Goal: Task Accomplishment & Management: Complete application form

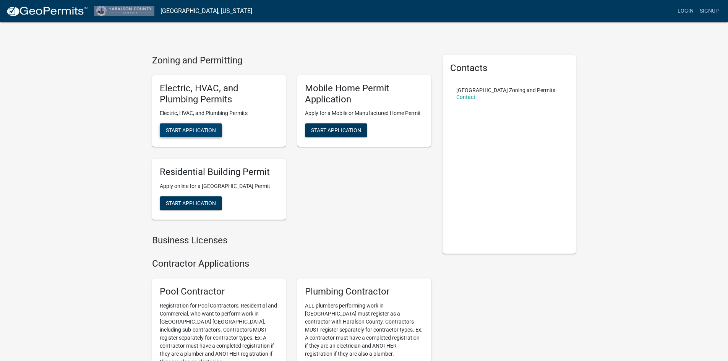
click at [177, 130] on span "Start Application" at bounding box center [191, 130] width 50 height 6
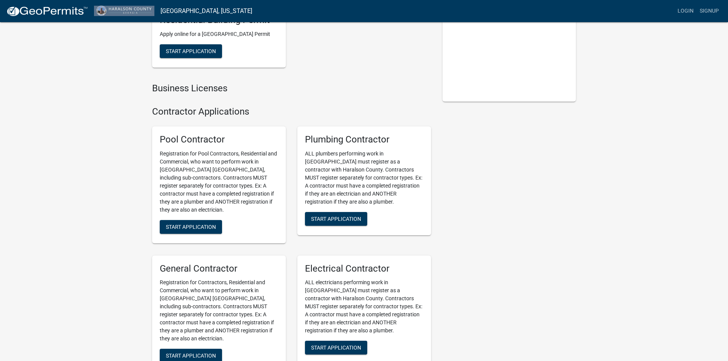
scroll to position [229, 0]
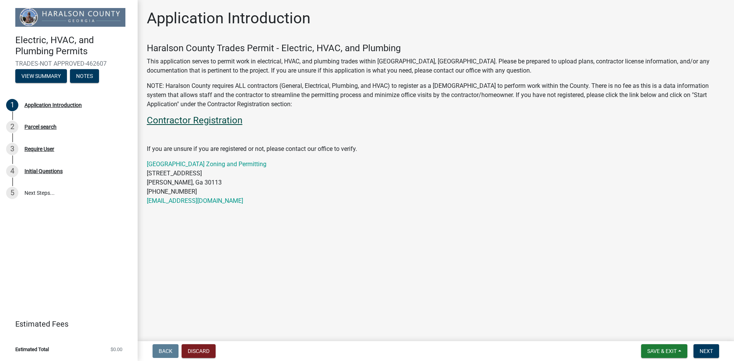
click at [200, 119] on link "Contractor Registration" at bounding box center [195, 120] width 96 height 11
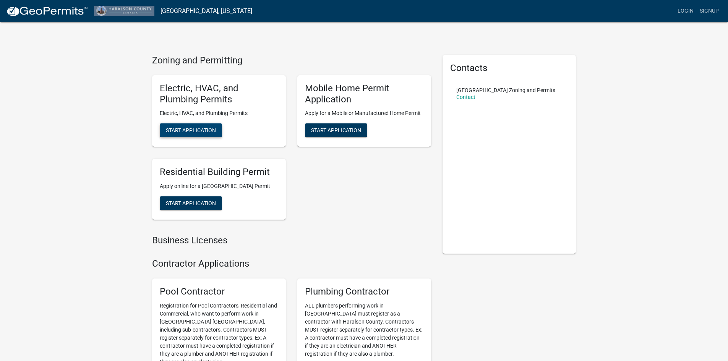
click at [190, 129] on span "Start Application" at bounding box center [191, 130] width 50 height 6
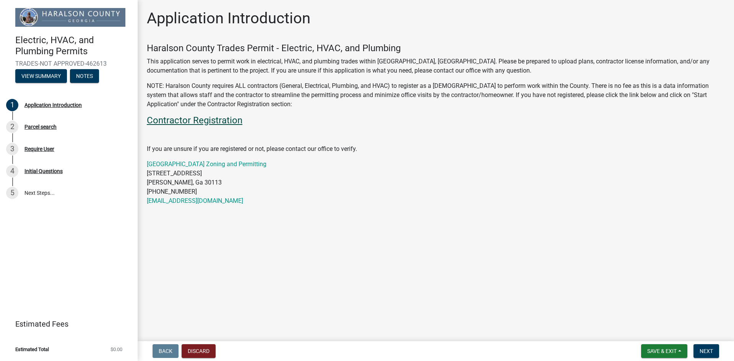
click at [193, 120] on link "Contractor Registration" at bounding box center [195, 120] width 96 height 11
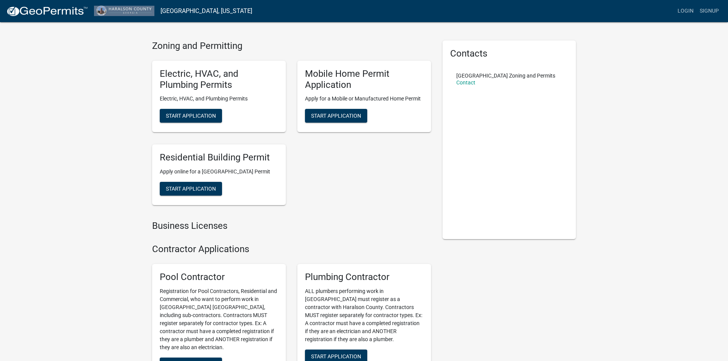
scroll to position [38, 0]
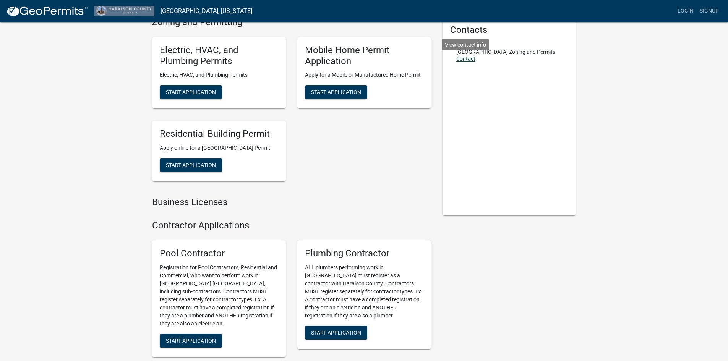
click at [472, 60] on link "Contact" at bounding box center [465, 59] width 19 height 6
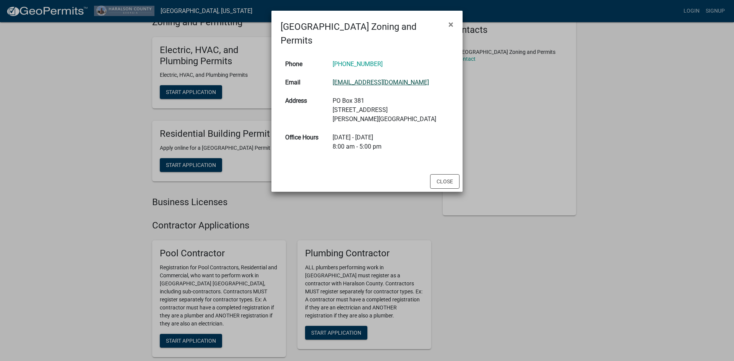
click at [379, 79] on link "[EMAIL_ADDRESS][DOMAIN_NAME]" at bounding box center [381, 82] width 96 height 7
click at [452, 21] on span "×" at bounding box center [450, 24] width 5 height 11
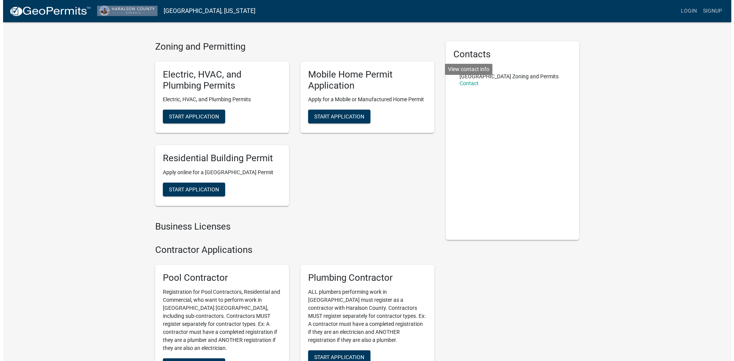
scroll to position [0, 0]
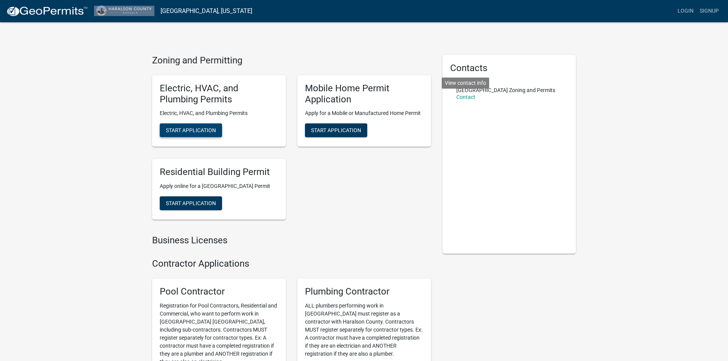
click at [197, 129] on span "Start Application" at bounding box center [191, 130] width 50 height 6
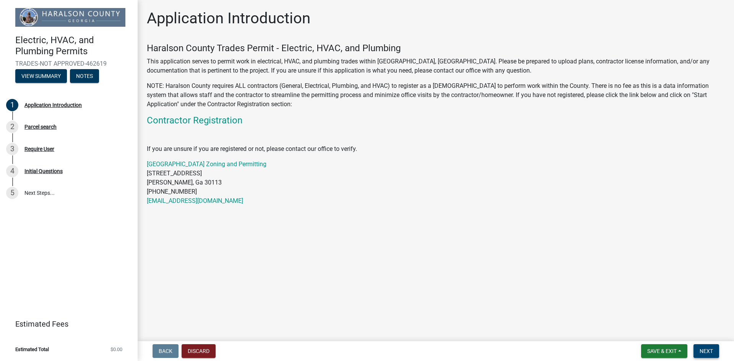
click at [707, 353] on span "Next" at bounding box center [706, 351] width 13 height 6
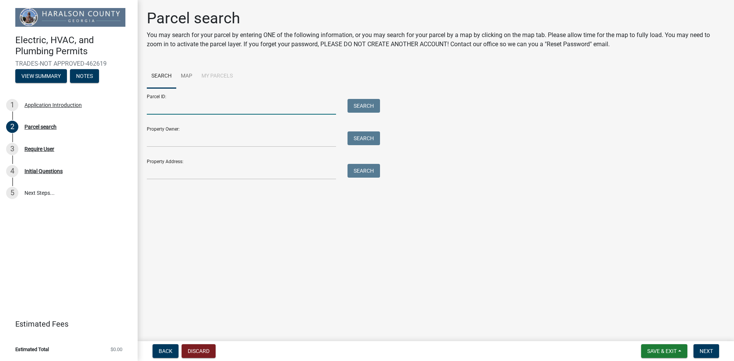
click at [181, 112] on input "Parcel ID:" at bounding box center [241, 107] width 189 height 16
click at [362, 108] on button "Search" at bounding box center [363, 106] width 32 height 14
click at [167, 109] on input "00059 0050b" at bounding box center [241, 107] width 189 height 16
click at [369, 105] on button "Search" at bounding box center [363, 106] width 32 height 14
click at [233, 109] on input "000590050b" at bounding box center [241, 107] width 189 height 16
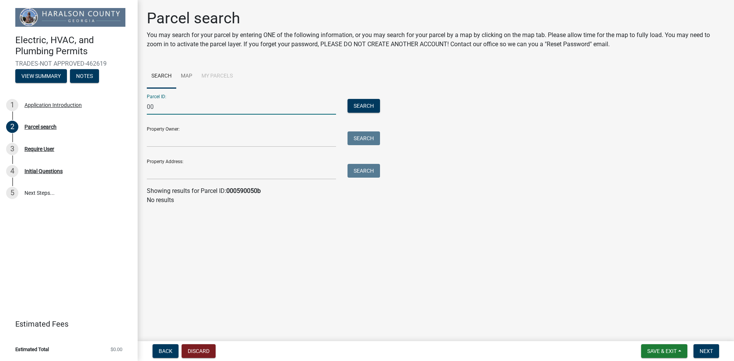
type input "0"
click at [222, 145] on input "Property Owner:" at bounding box center [241, 139] width 189 height 16
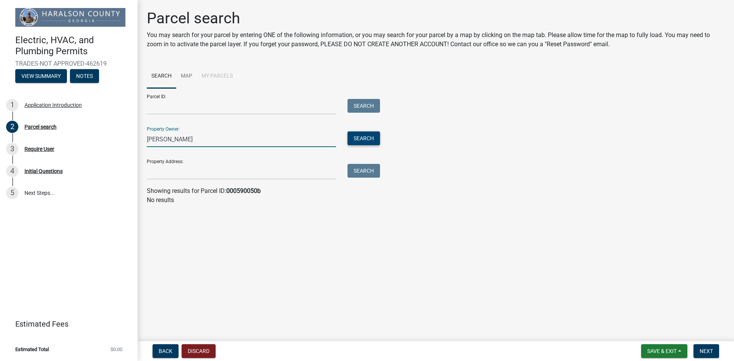
type input "envard mayfield"
click at [364, 140] on button "Search" at bounding box center [363, 138] width 32 height 14
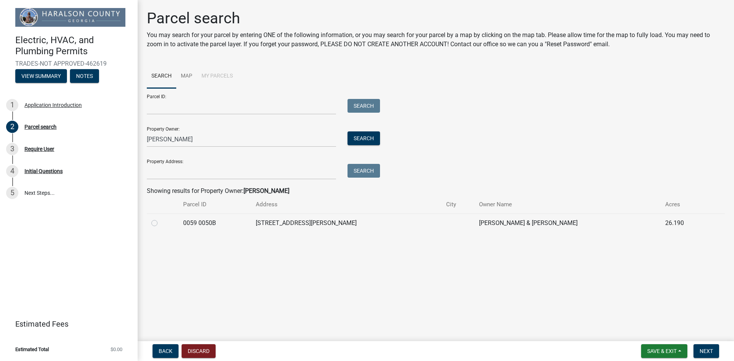
click at [161, 219] on label at bounding box center [161, 219] width 0 height 0
click at [161, 223] on 0050B "radio" at bounding box center [163, 221] width 5 height 5
radio 0050B "true"
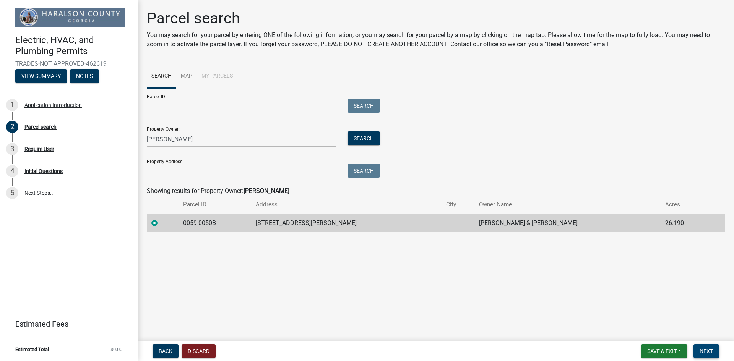
click at [708, 351] on span "Next" at bounding box center [706, 351] width 13 height 6
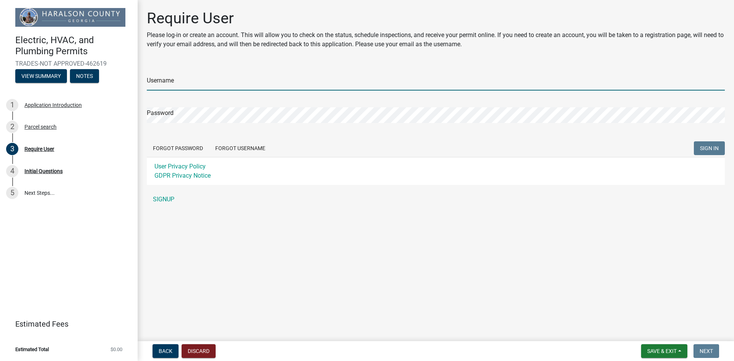
click at [179, 82] on input "Username" at bounding box center [436, 83] width 578 height 16
type input "kjs05ngc"
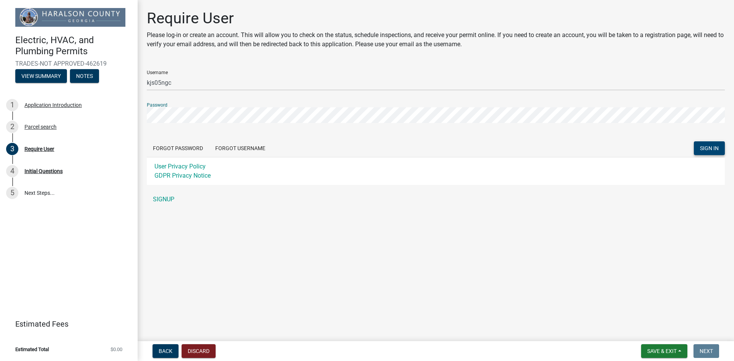
click at [707, 150] on span "SIGN IN" at bounding box center [709, 148] width 19 height 6
click at [605, 283] on main "Require User Please log-in or create an account. This will allow you to check o…" at bounding box center [436, 169] width 596 height 338
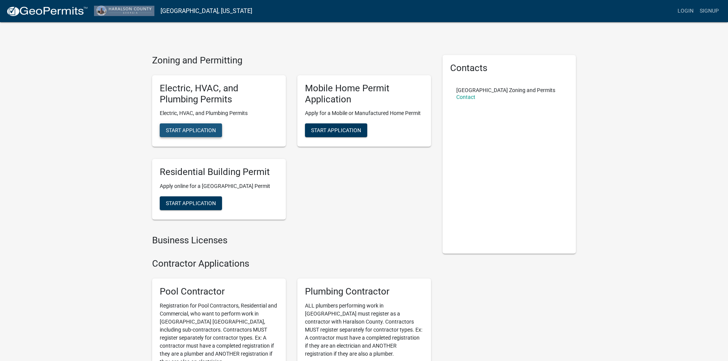
click at [196, 129] on span "Start Application" at bounding box center [191, 130] width 50 height 6
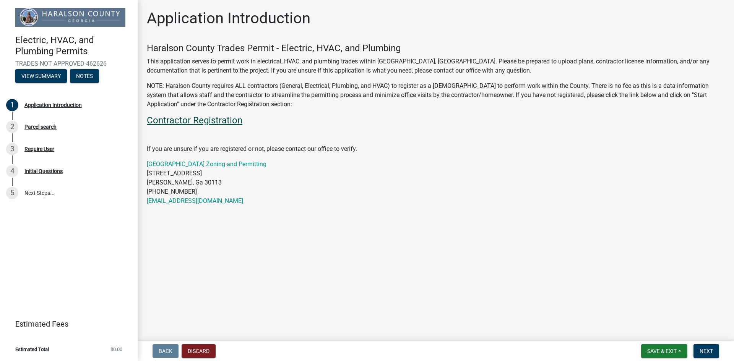
click at [228, 118] on link "Contractor Registration" at bounding box center [195, 120] width 96 height 11
click at [216, 122] on link "Contractor Registration" at bounding box center [195, 120] width 96 height 11
click at [222, 123] on link "Contractor Registration" at bounding box center [195, 120] width 96 height 11
click at [218, 120] on link "Contractor Registration" at bounding box center [195, 120] width 96 height 11
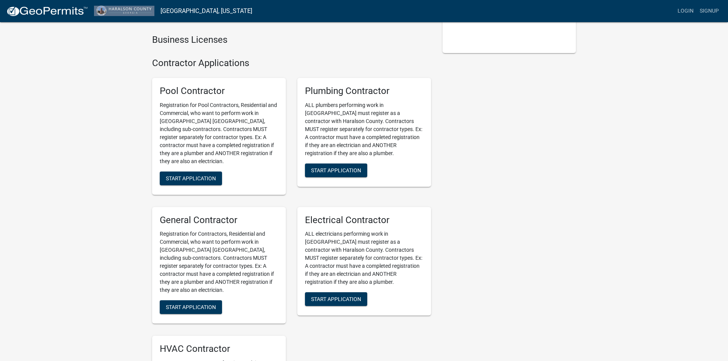
scroll to position [191, 0]
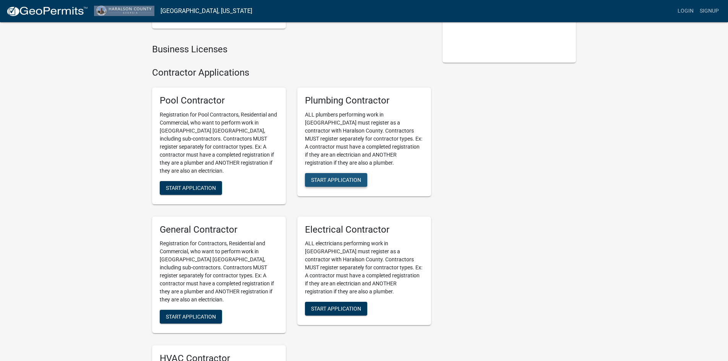
click at [322, 183] on span "Start Application" at bounding box center [336, 180] width 50 height 6
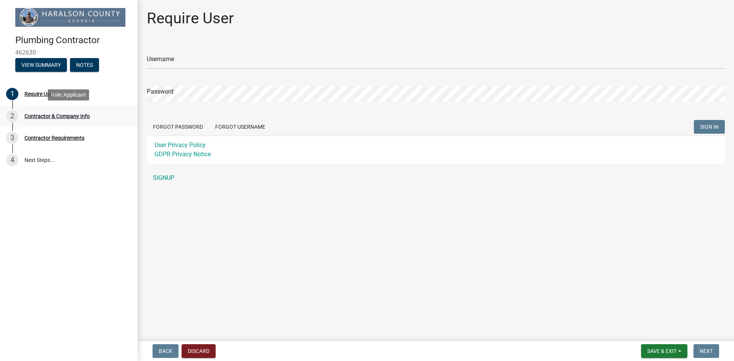
click at [54, 114] on div "Contractor & Company Info" at bounding box center [56, 116] width 65 height 5
click at [46, 96] on div "Require User" at bounding box center [39, 93] width 30 height 5
click at [168, 179] on link "SIGNUP" at bounding box center [436, 177] width 578 height 15
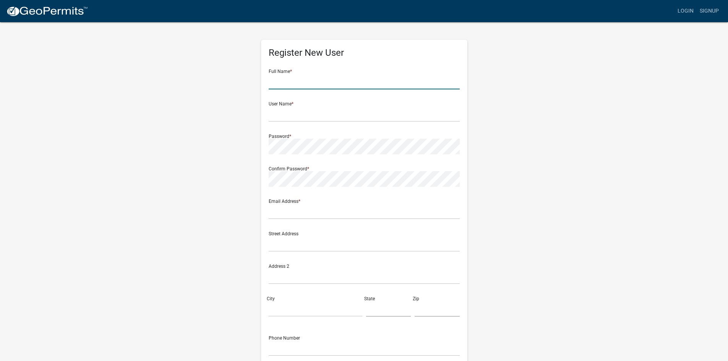
click at [303, 81] on input "text" at bounding box center [364, 82] width 191 height 16
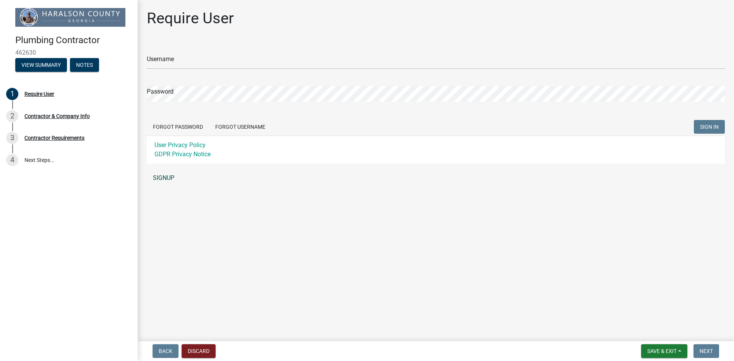
click at [159, 179] on link "SIGNUP" at bounding box center [436, 177] width 578 height 15
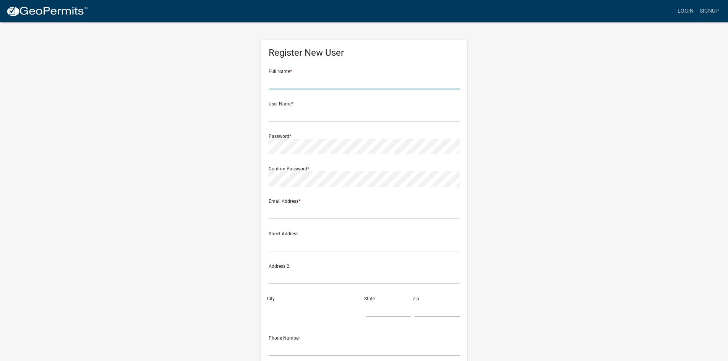
click at [284, 86] on input "text" at bounding box center [364, 82] width 191 height 16
click at [509, 128] on div "Register New User Full Name * User Name * Password * Confirm Password * Email A…" at bounding box center [364, 225] width 436 height 409
click at [284, 83] on input "text" at bounding box center [364, 82] width 191 height 16
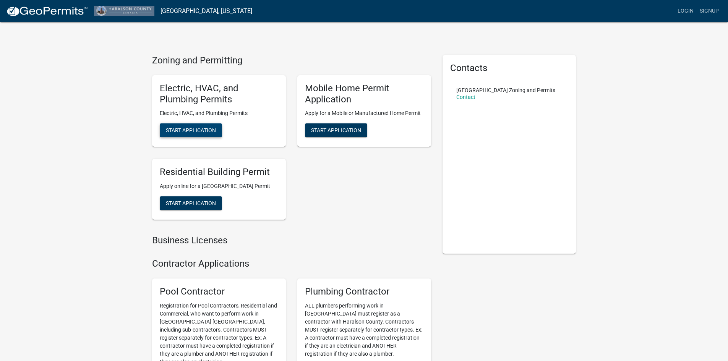
click at [187, 130] on span "Start Application" at bounding box center [191, 130] width 50 height 6
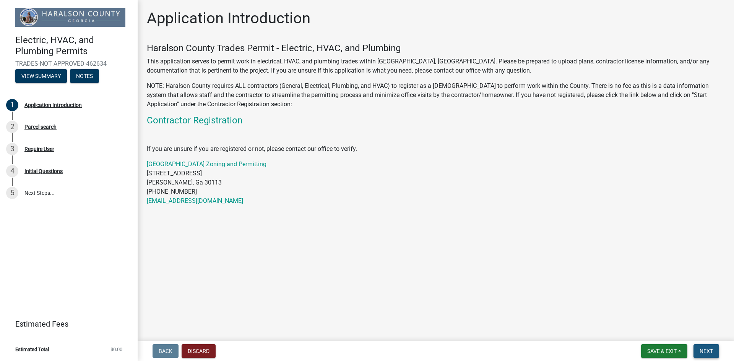
click at [703, 348] on span "Next" at bounding box center [706, 351] width 13 height 6
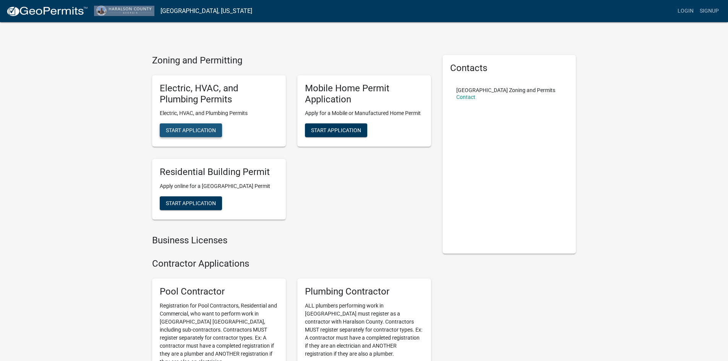
click at [213, 126] on button "Start Application" at bounding box center [191, 130] width 62 height 14
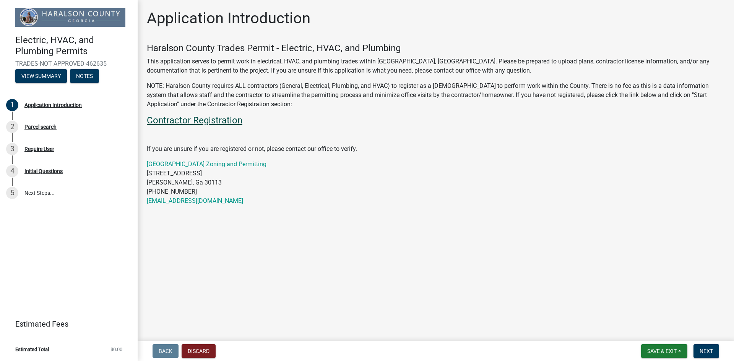
click at [208, 119] on link "Contractor Registration" at bounding box center [195, 120] width 96 height 11
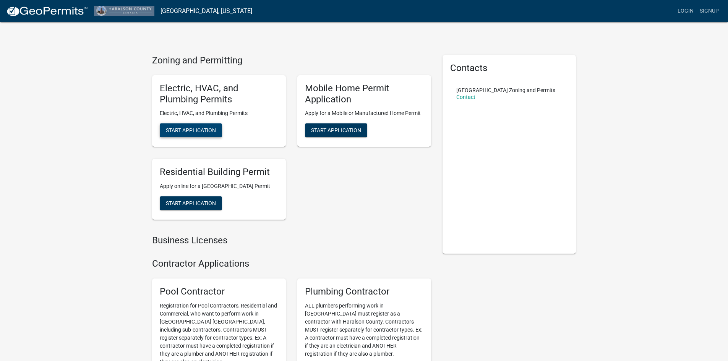
click at [208, 130] on span "Start Application" at bounding box center [191, 130] width 50 height 6
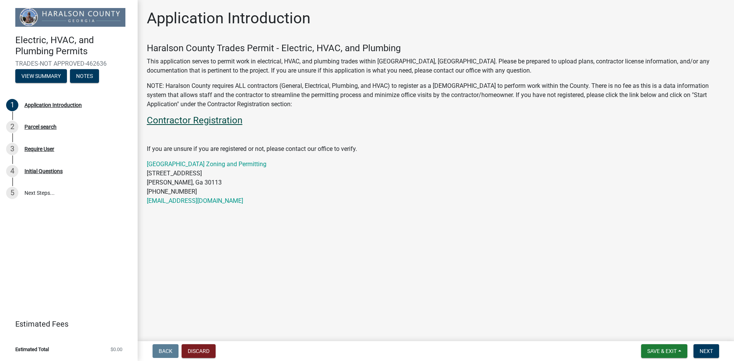
click at [183, 122] on link "Contractor Registration" at bounding box center [195, 120] width 96 height 11
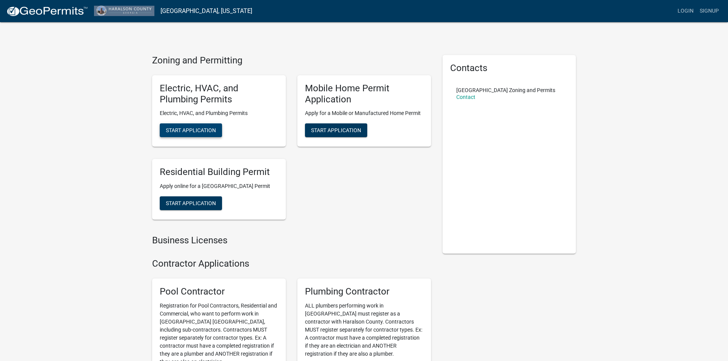
click at [191, 130] on span "Start Application" at bounding box center [191, 130] width 50 height 6
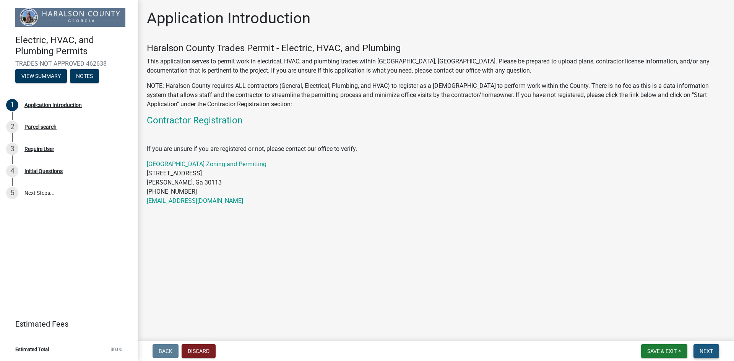
click at [708, 353] on span "Next" at bounding box center [706, 351] width 13 height 6
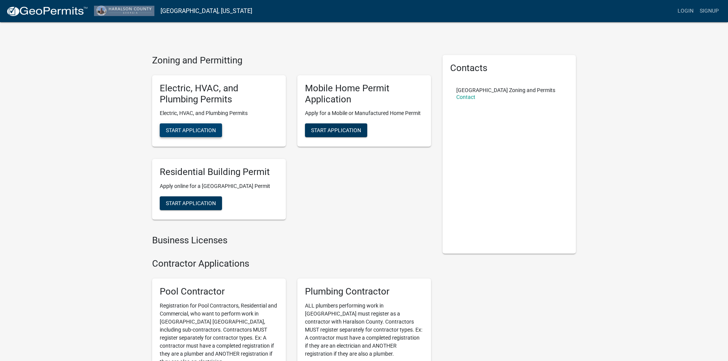
click at [207, 128] on span "Start Application" at bounding box center [191, 130] width 50 height 6
click at [193, 130] on span "Start Application" at bounding box center [191, 130] width 50 height 6
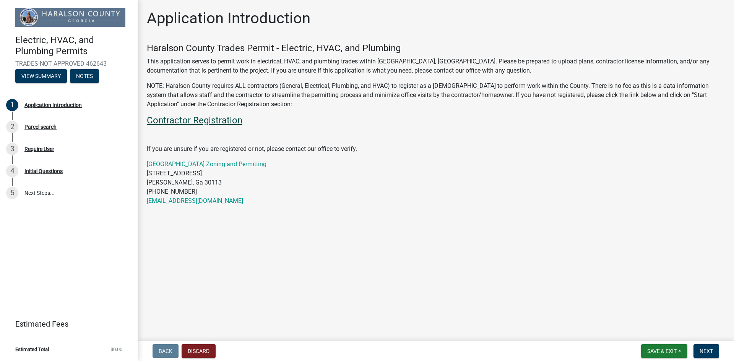
click at [216, 121] on link "Contractor Registration" at bounding box center [195, 120] width 96 height 11
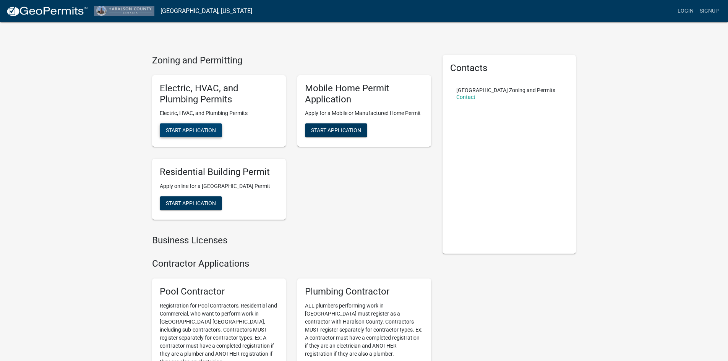
click at [186, 130] on span "Start Application" at bounding box center [191, 130] width 50 height 6
click at [201, 131] on span "Start Application" at bounding box center [191, 130] width 50 height 6
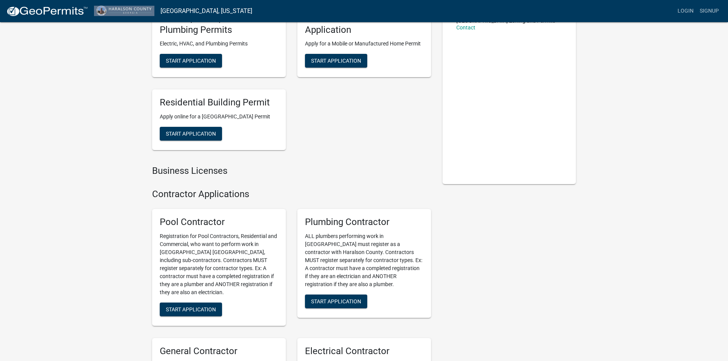
scroll to position [153, 0]
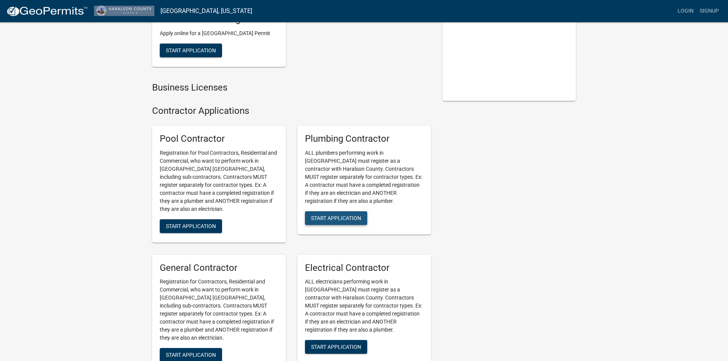
click at [335, 221] on span "Start Application" at bounding box center [336, 218] width 50 height 6
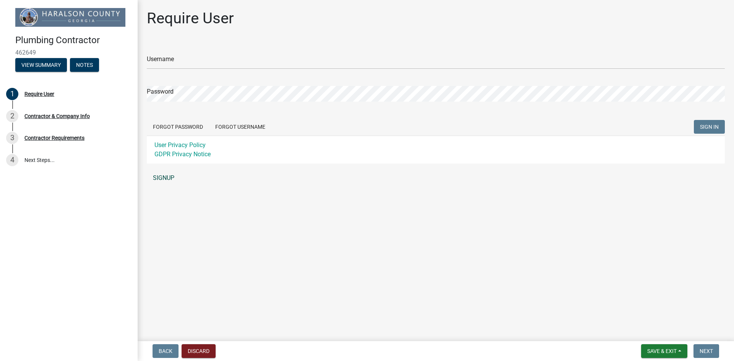
click at [166, 177] on link "SIGNUP" at bounding box center [436, 177] width 578 height 15
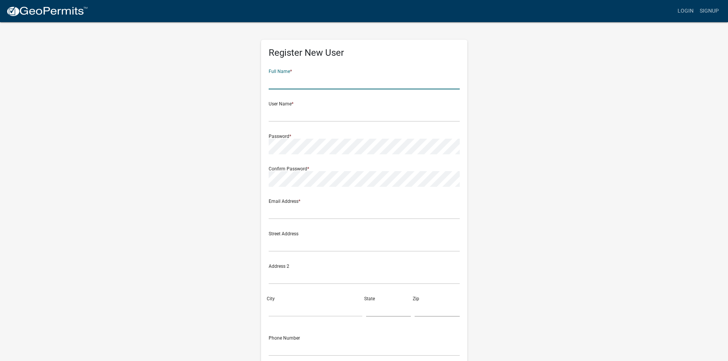
click at [284, 85] on input "text" at bounding box center [364, 82] width 191 height 16
click at [275, 84] on input "text" at bounding box center [364, 82] width 191 height 16
click at [305, 83] on input "text" at bounding box center [364, 82] width 191 height 16
type input "Kendall SmithSchwengel"
type input "2290 E Yeager Dr., Suite 250"
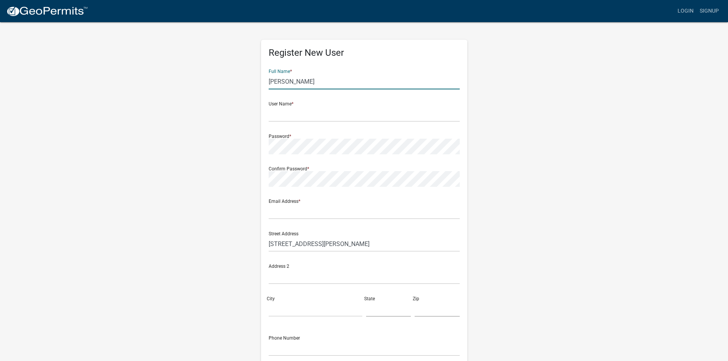
type input "Chandler"
type input "AZ"
type input "85286"
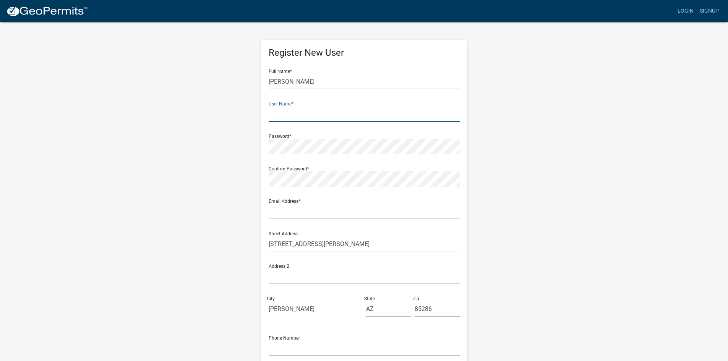
click at [294, 119] on input "text" at bounding box center [364, 114] width 191 height 16
type input "k"
type input "claytonhomes"
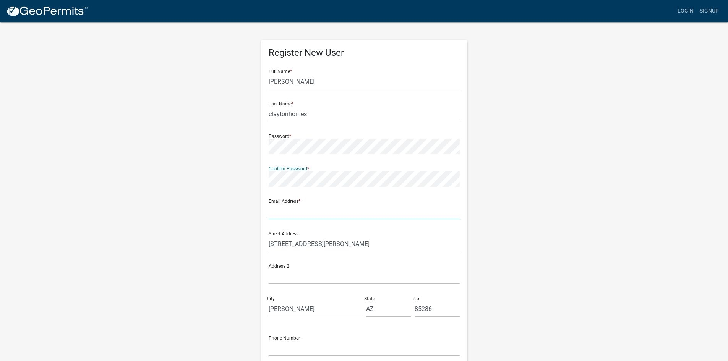
click at [305, 214] on input "text" at bounding box center [364, 212] width 191 height 16
type input "Kendall.Smithschwengel@ClaytonHomes.com"
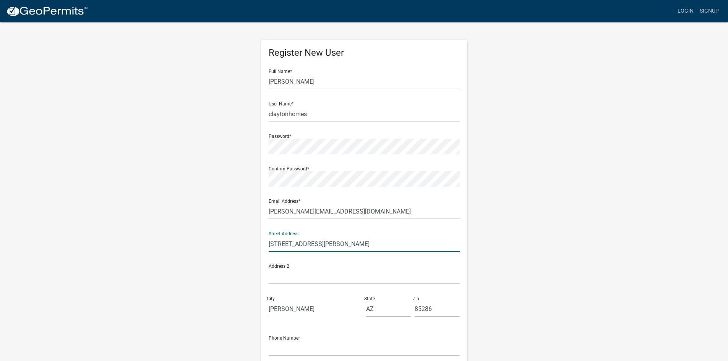
drag, startPoint x: 350, startPoint y: 246, endPoint x: 211, endPoint y: 228, distance: 139.9
click at [211, 228] on div "Register New User Full Name * Kendall SmithSchwengel User Name * claytonhomes P…" at bounding box center [364, 225] width 436 height 409
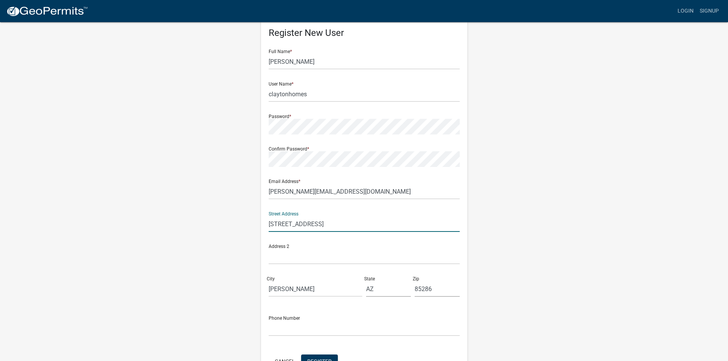
scroll to position [38, 0]
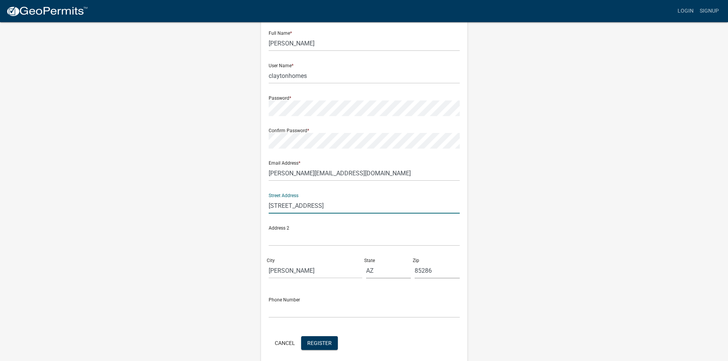
type input "[STREET_ADDRESS]"
click at [312, 269] on input "Chandler" at bounding box center [316, 271] width 94 height 16
type input "C"
type input "[GEOGRAPHIC_DATA]"
type input "GA"
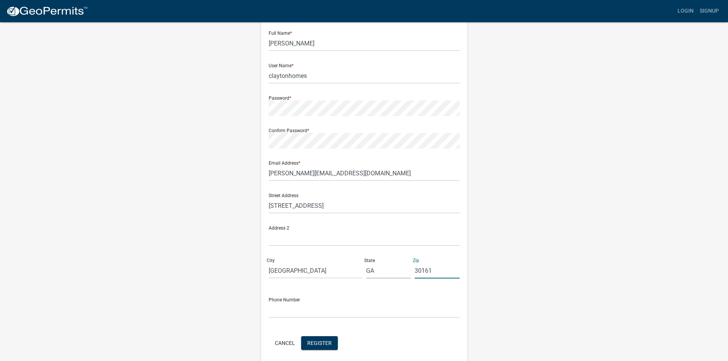
type input "30161"
click at [300, 311] on input "text" at bounding box center [364, 310] width 191 height 16
type input "7062913773"
drag, startPoint x: 404, startPoint y: 175, endPoint x: 245, endPoint y: 180, distance: 159.1
click at [245, 180] on div "Register New User Full Name * Kendall SmithSchwengel User Name * claytonhomes P…" at bounding box center [364, 187] width 436 height 409
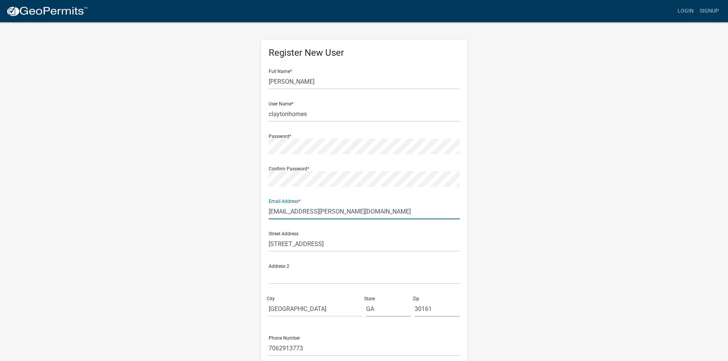
scroll to position [69, 0]
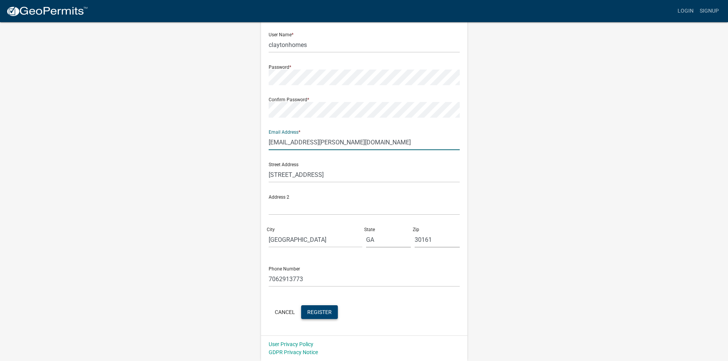
type input "[EMAIL_ADDRESS][PERSON_NAME][DOMAIN_NAME]"
click at [327, 312] on span "Register" at bounding box center [319, 312] width 24 height 6
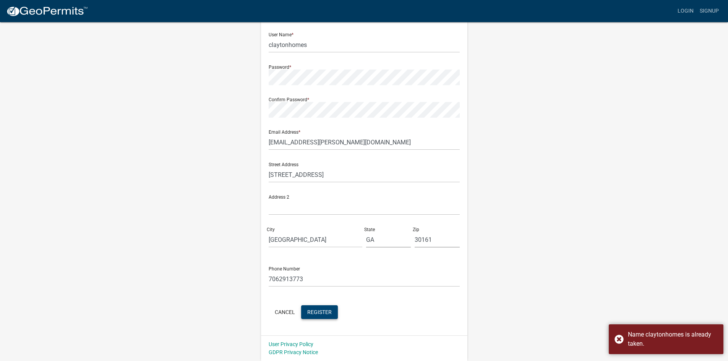
scroll to position [0, 0]
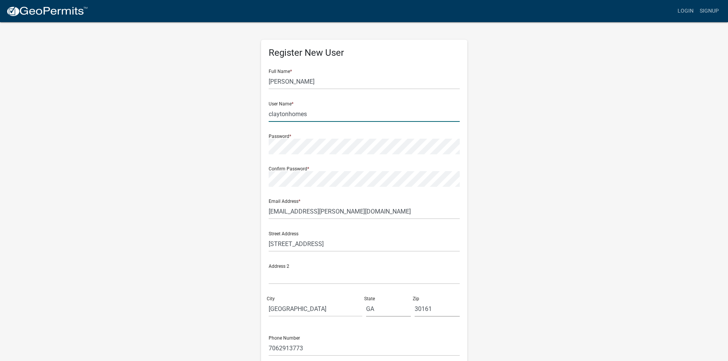
click at [310, 116] on input "claytonhomes" at bounding box center [364, 114] width 191 height 16
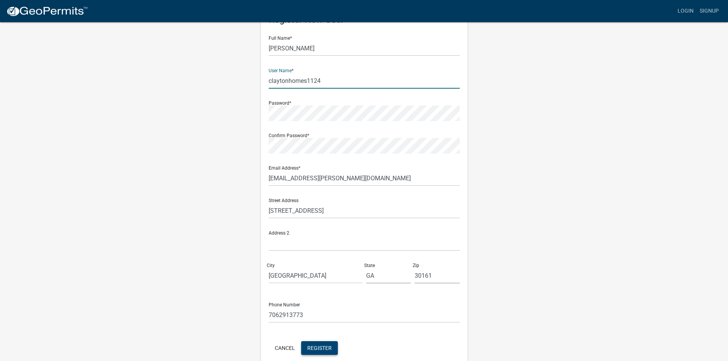
scroll to position [69, 0]
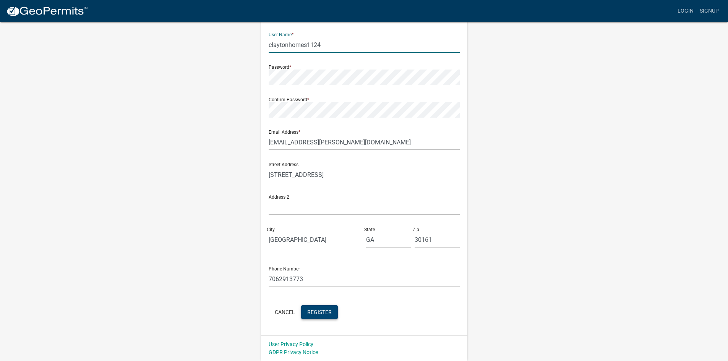
type input "claytonhomes1124"
click at [320, 310] on span "Register" at bounding box center [319, 312] width 24 height 6
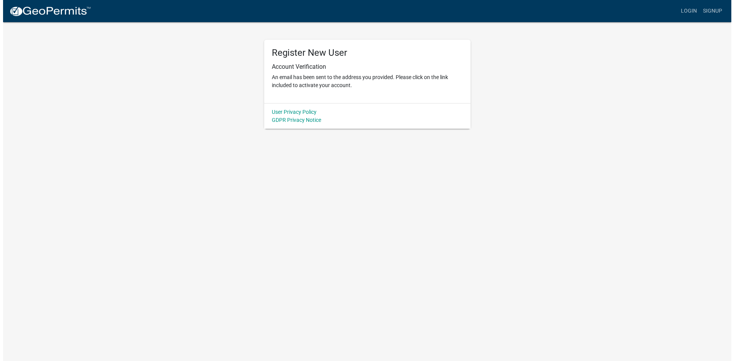
scroll to position [0, 0]
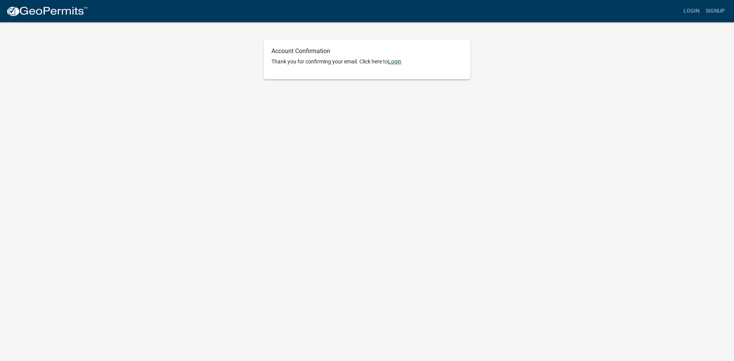
click at [400, 63] on link "Login" at bounding box center [394, 61] width 13 height 6
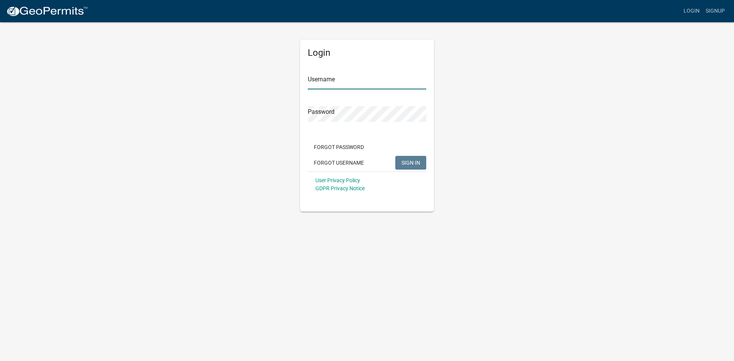
click at [345, 82] on input "Username" at bounding box center [367, 82] width 118 height 16
type input "claytonhomes1124"
click at [409, 162] on span "SIGN IN" at bounding box center [410, 162] width 19 height 6
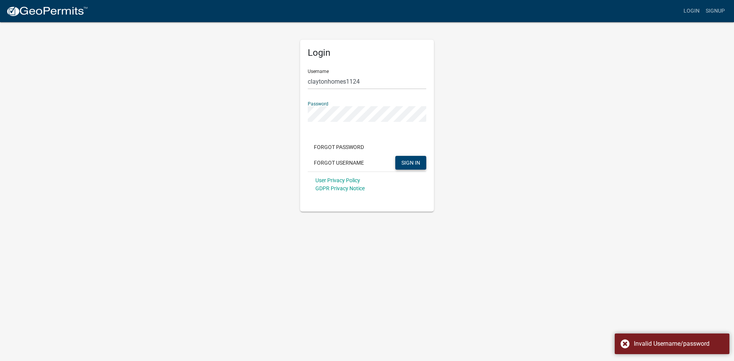
click at [267, 114] on div "Login Username claytonhomes1124 Password Forgot Password Forgot Username SIGN I…" at bounding box center [367, 116] width 436 height 190
click at [418, 165] on span "SIGN IN" at bounding box center [410, 162] width 19 height 6
click at [285, 110] on div "Login Username claytonhomes1124 Password Forgot Password Forgot Username SIGN I…" at bounding box center [367, 116] width 436 height 190
click at [412, 162] on span "SIGN IN" at bounding box center [410, 162] width 19 height 6
click at [273, 114] on div "Login Username claytonhomes1124 Password Forgot Password Forgot Username SIGN I…" at bounding box center [367, 116] width 436 height 190
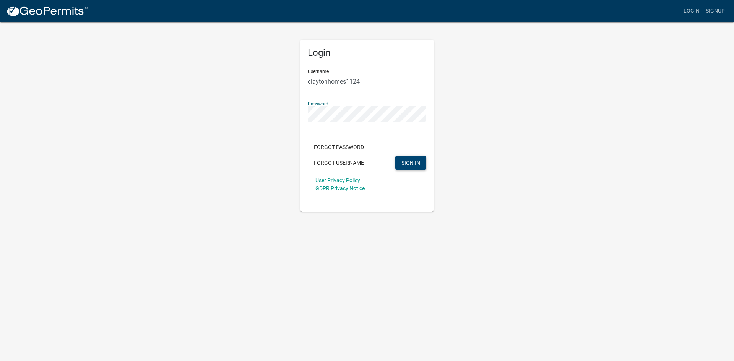
click at [417, 162] on span "SIGN IN" at bounding box center [410, 162] width 19 height 6
click at [278, 106] on div "Login Username claytonhomes1124 Password Forgot Password Forgot Username SIGN I…" at bounding box center [367, 116] width 436 height 190
click at [414, 162] on span "SIGN IN" at bounding box center [410, 162] width 19 height 6
click at [341, 149] on button "Forgot Password" at bounding box center [339, 147] width 62 height 14
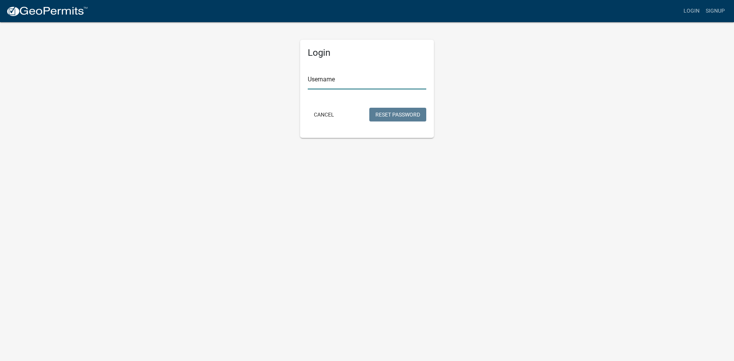
click at [321, 81] on input "Username" at bounding box center [367, 82] width 118 height 16
type input "claytonhomes1124"
click at [390, 114] on button "Reset Password" at bounding box center [397, 115] width 57 height 14
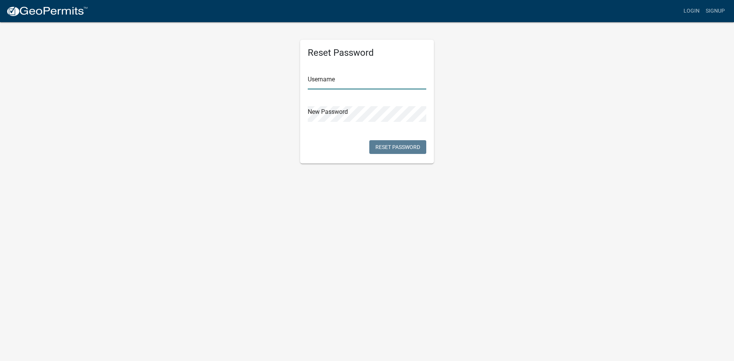
click at [332, 83] on input "text" at bounding box center [367, 82] width 118 height 16
type input "claytonhomes1124"
click at [401, 145] on button "Reset Password" at bounding box center [397, 147] width 57 height 14
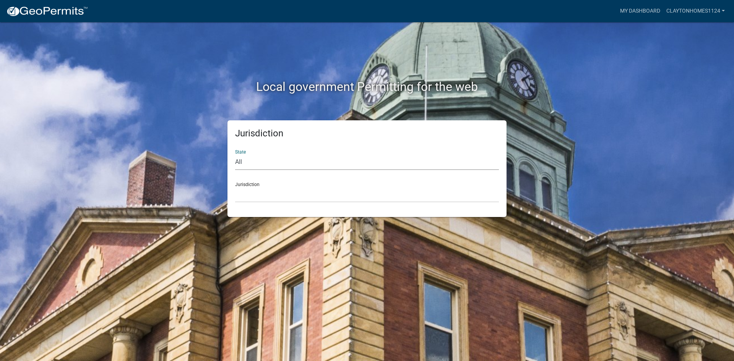
click at [241, 162] on select "All [US_STATE] [US_STATE] [US_STATE] [US_STATE] [US_STATE] [US_STATE] [US_STATE…" at bounding box center [367, 162] width 264 height 16
select select "[US_STATE]"
click at [235, 154] on select "All [US_STATE] [US_STATE] [US_STATE] [US_STATE] [US_STATE] [US_STATE] [US_STATE…" at bounding box center [367, 162] width 264 height 16
click at [265, 199] on select "City of [GEOGRAPHIC_DATA], [US_STATE] [GEOGRAPHIC_DATA], [US_STATE][PERSON_NAME…" at bounding box center [367, 195] width 264 height 16
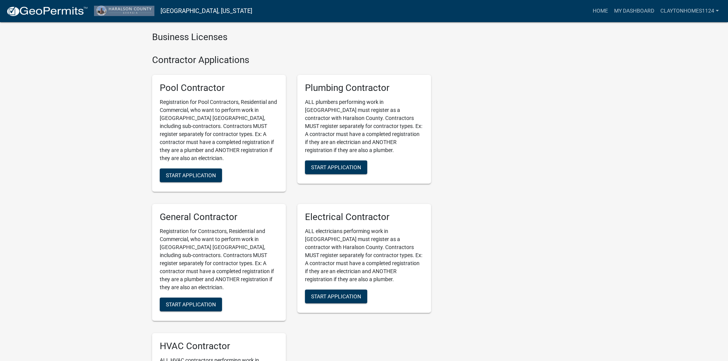
scroll to position [268, 0]
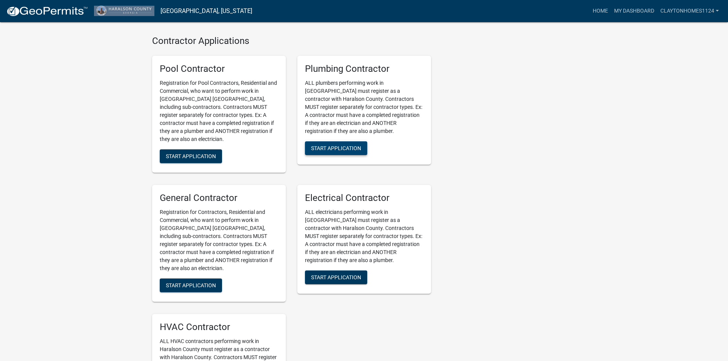
click at [329, 151] on span "Start Application" at bounding box center [336, 148] width 50 height 6
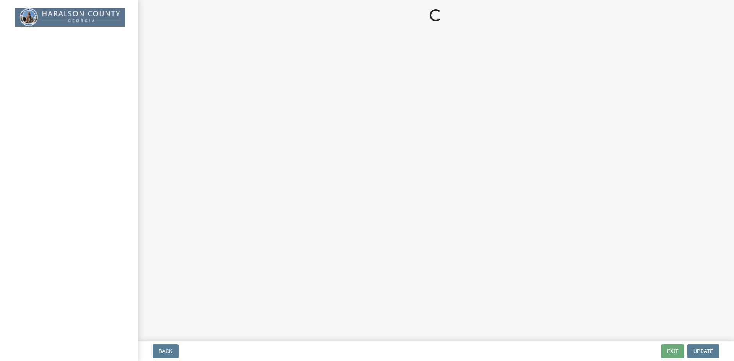
select select "GA"
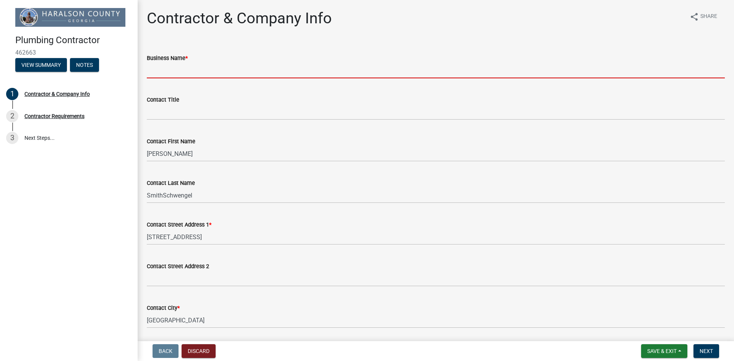
click at [172, 71] on input "Business Name *" at bounding box center [436, 71] width 578 height 16
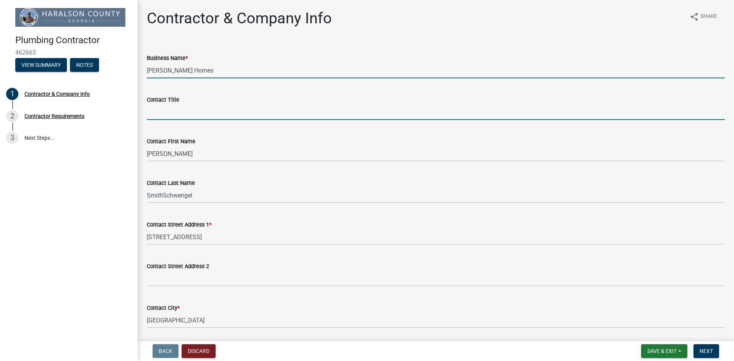
click at [177, 110] on input "Contact Title" at bounding box center [436, 112] width 578 height 16
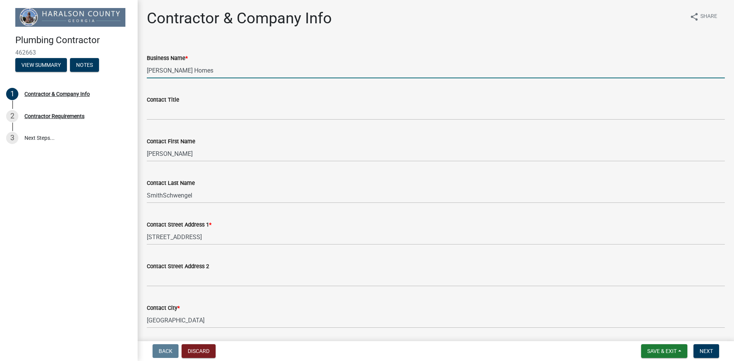
drag, startPoint x: 206, startPoint y: 69, endPoint x: 109, endPoint y: 70, distance: 97.5
click at [109, 70] on div "Plumbing Contractor 462663 View Summary Notes 1 Contractor & Company Info 2 Con…" at bounding box center [367, 180] width 734 height 361
type input "CMH Homes Inc"
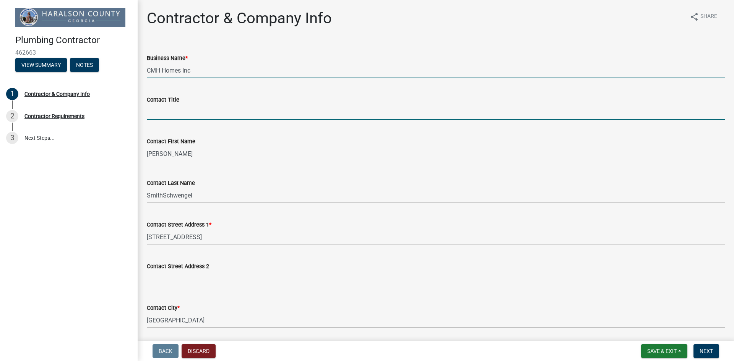
click at [173, 117] on input "Contact Title" at bounding box center [436, 112] width 578 height 16
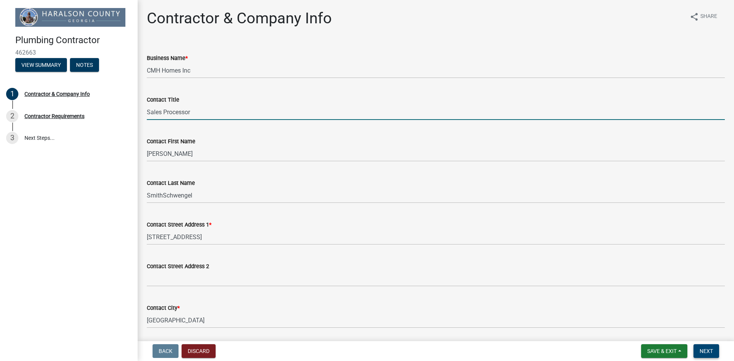
type input "Sales Processor"
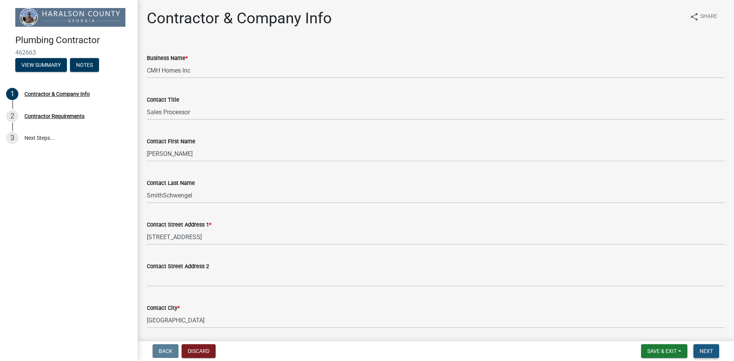
click at [709, 351] on span "Next" at bounding box center [706, 351] width 13 height 6
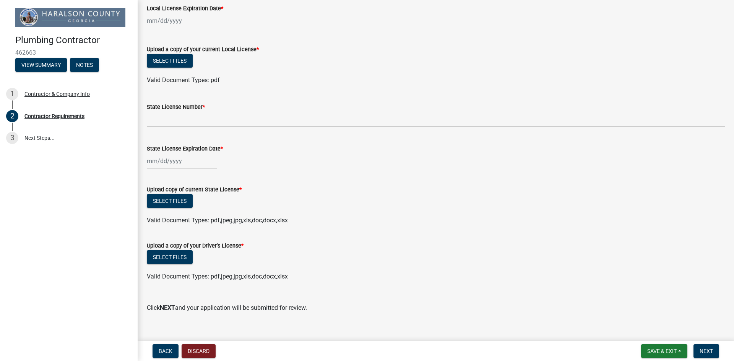
scroll to position [144, 0]
